Goal: Transaction & Acquisition: Purchase product/service

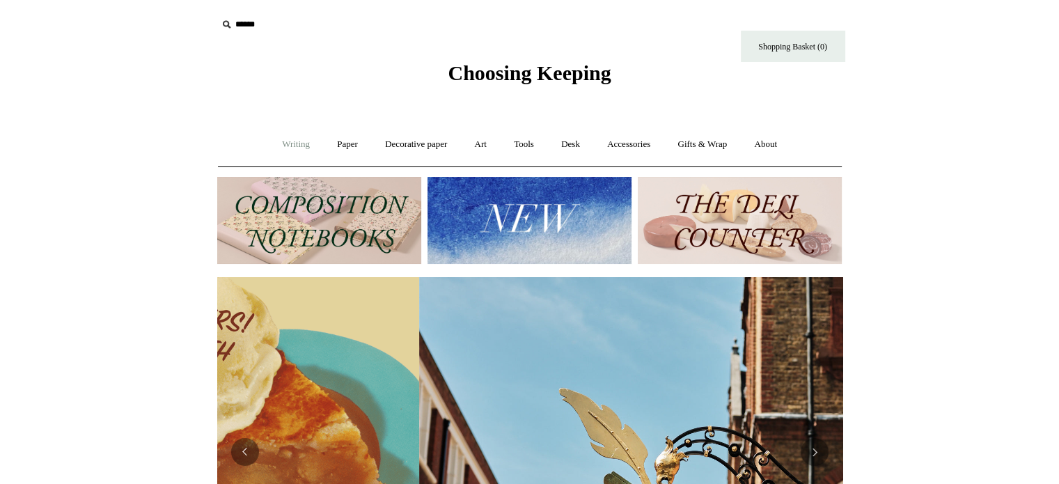
click at [287, 146] on link "Writing +" at bounding box center [295, 144] width 53 height 37
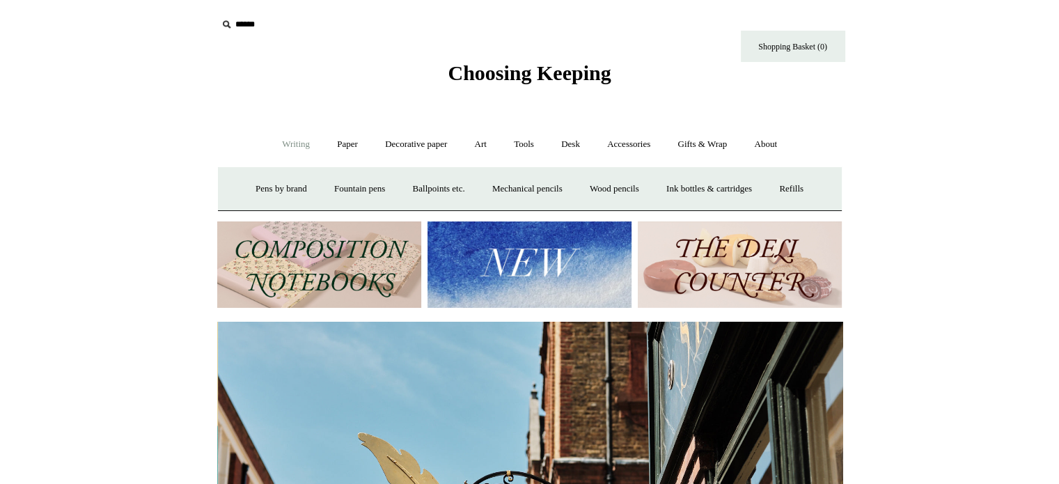
scroll to position [0, 625]
click at [364, 188] on link "Fountain pens +" at bounding box center [360, 189] width 76 height 37
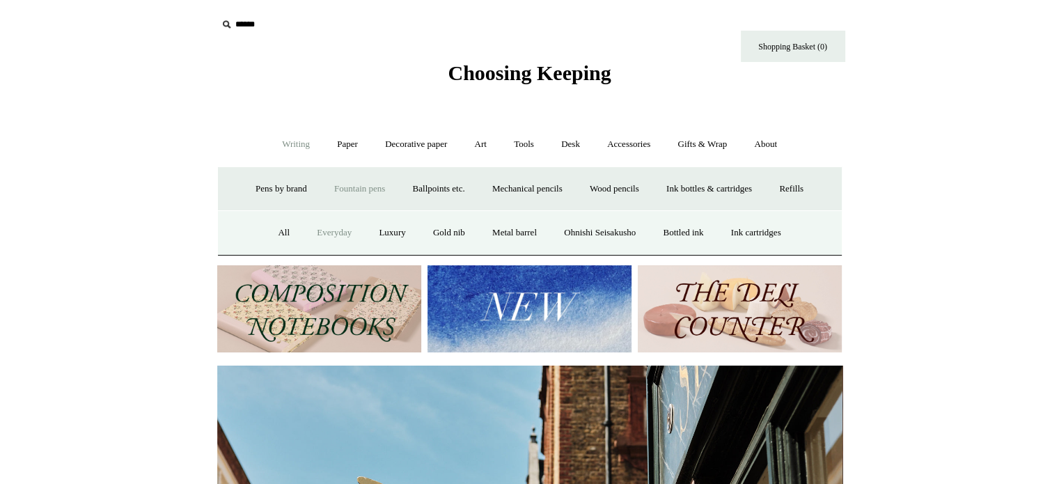
click at [323, 233] on link "Everyday" at bounding box center [334, 232] width 60 height 37
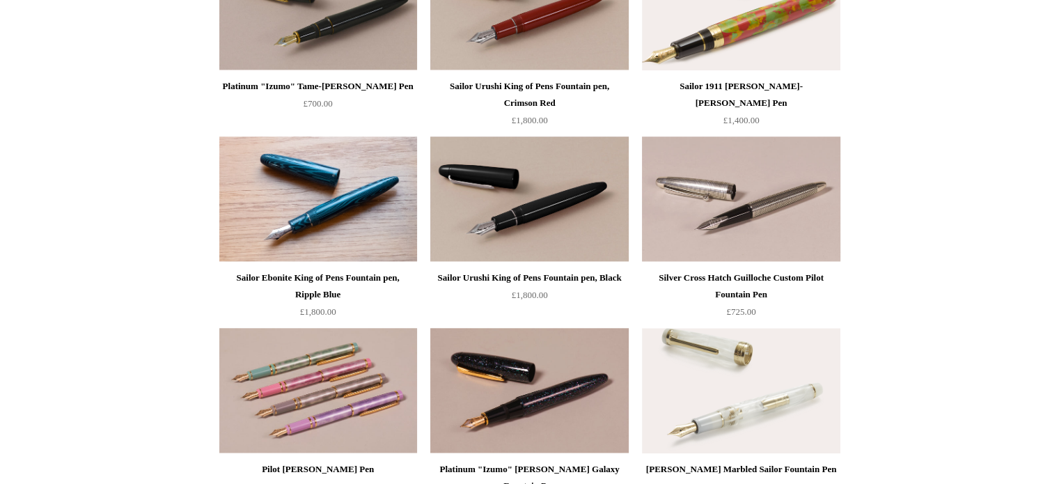
scroll to position [1392, 0]
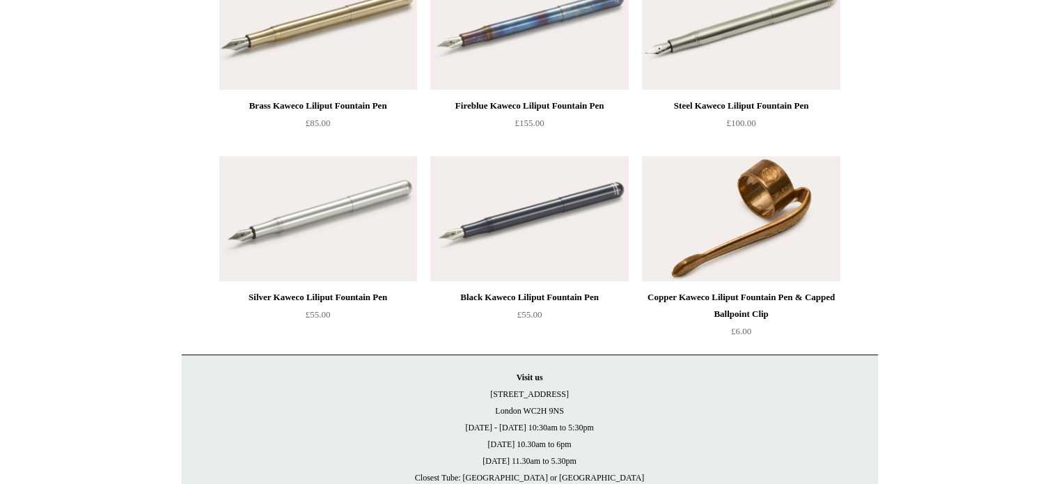
scroll to position [626, 0]
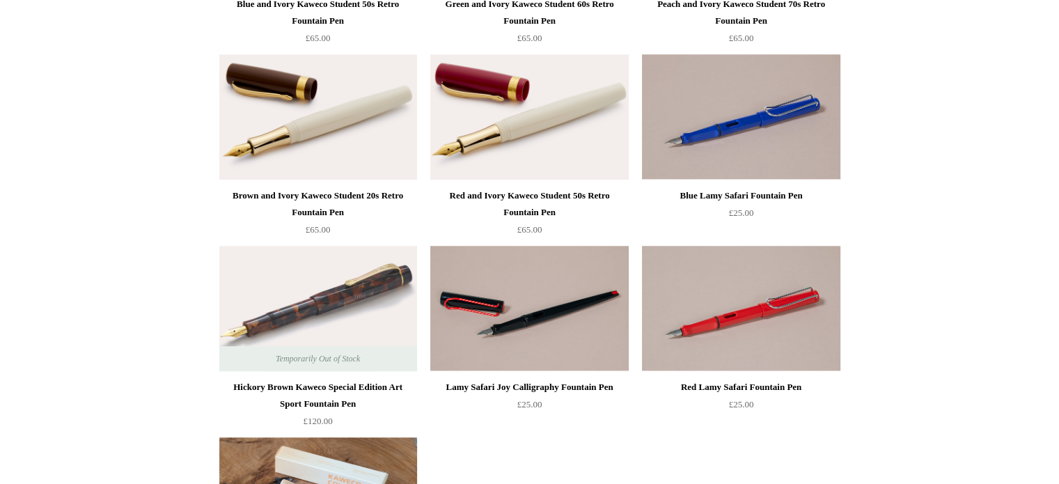
scroll to position [1462, 0]
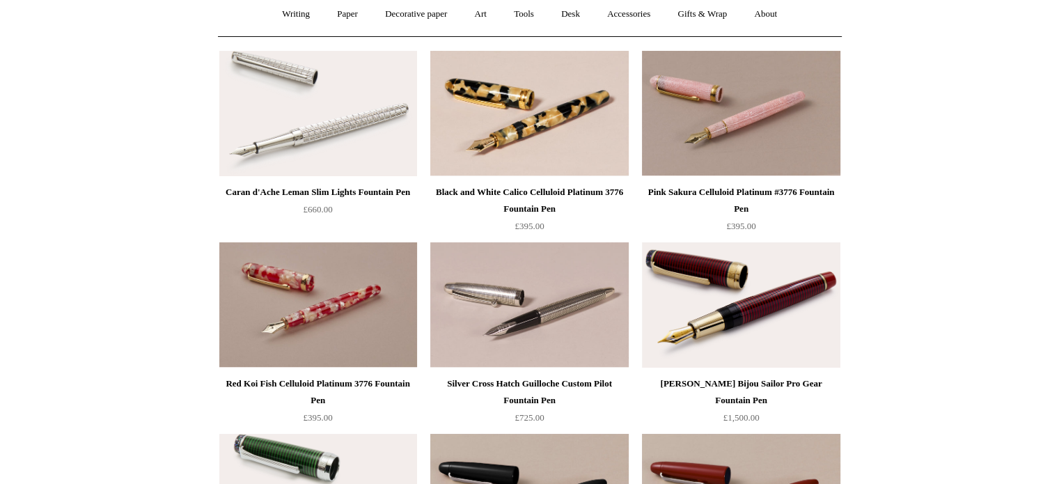
scroll to position [139, 0]
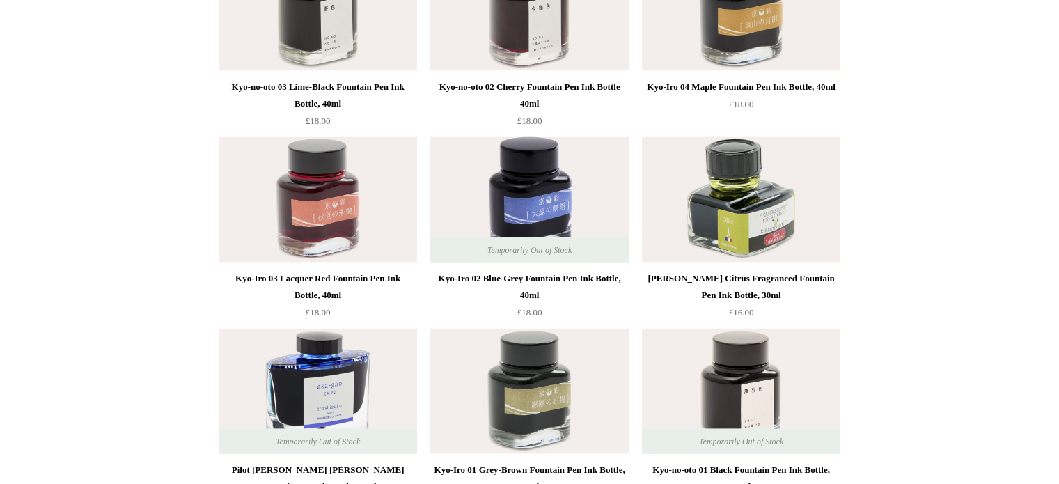
scroll to position [2923, 0]
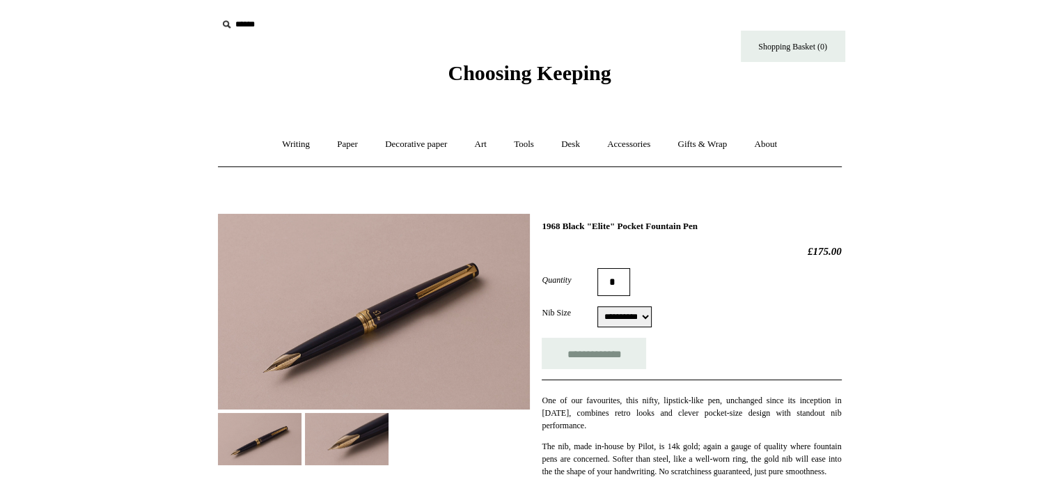
click at [632, 319] on select "**********" at bounding box center [624, 316] width 54 height 21
click at [724, 268] on div "Quantity *" at bounding box center [691, 282] width 299 height 28
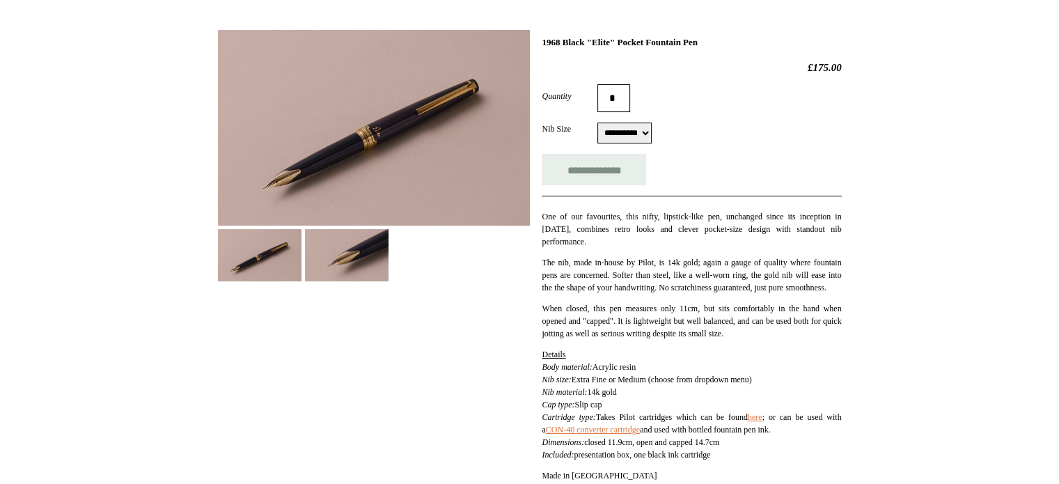
scroll to position [209, 0]
